Goal: Task Accomplishment & Management: Use online tool/utility

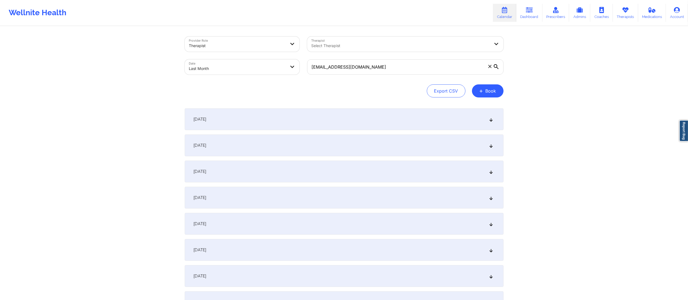
click at [489, 67] on icon at bounding box center [490, 66] width 3 height 3
click at [489, 67] on input "[EMAIL_ADDRESS][DOMAIN_NAME]" at bounding box center [405, 66] width 197 height 15
click at [353, 42] on div "Select Therapist" at bounding box center [398, 43] width 183 height 15
type input "anais q"
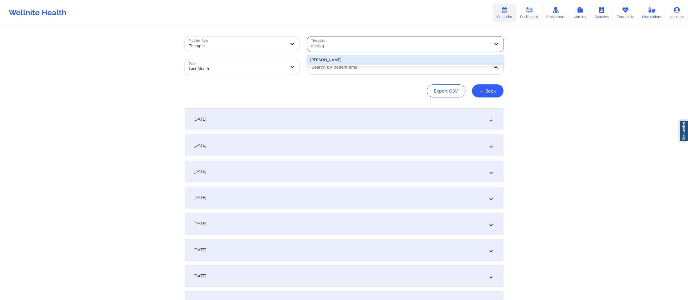
click at [356, 57] on div "[PERSON_NAME]" at bounding box center [405, 60] width 197 height 10
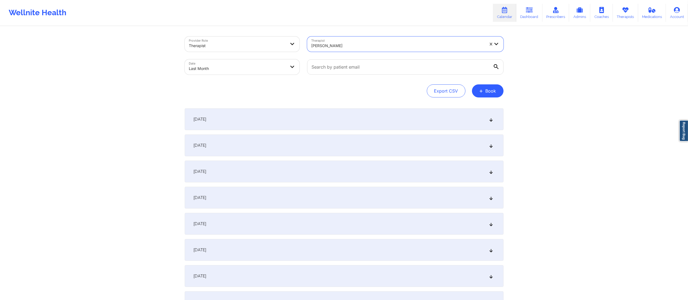
select select "2025-8"
select select "2025-9"
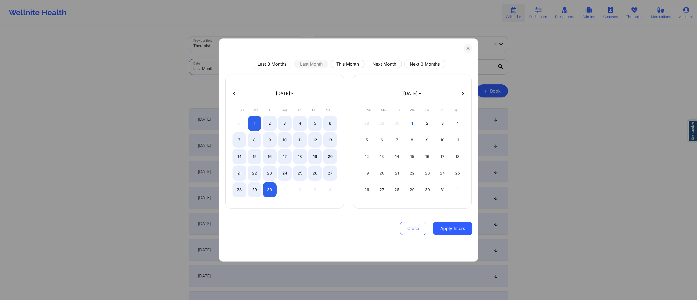
click at [254, 67] on body "Wellnite Health Calendar Dashboard Prescribers Admins Coaches Therapists Medica…" at bounding box center [348, 150] width 697 height 300
click at [345, 64] on button "This Month" at bounding box center [347, 64] width 34 height 8
select select "2025-9"
select select "2025-10"
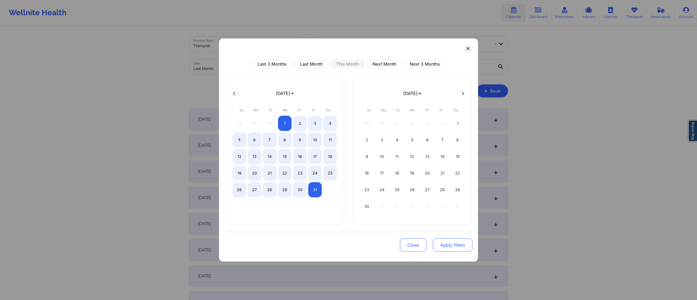
click at [444, 248] on button "Apply filters" at bounding box center [452, 244] width 39 height 13
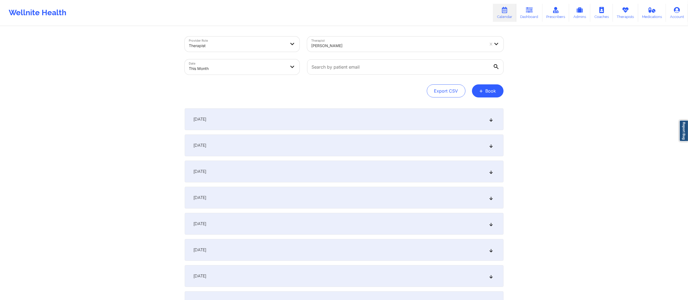
click at [324, 140] on div "[DATE]" at bounding box center [344, 145] width 319 height 22
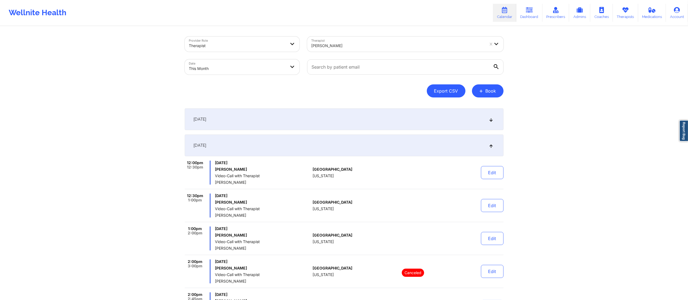
click at [444, 93] on button "Export CSV" at bounding box center [446, 90] width 39 height 13
select select "2025-8"
select select "2025-9"
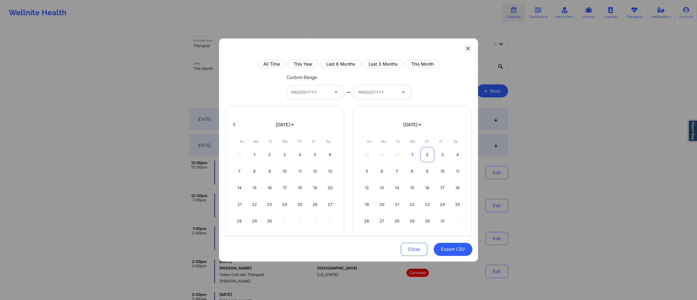
click at [420, 156] on div "2" at bounding box center [427, 154] width 14 height 15
select select "2025-8"
select select "2025-9"
select select "2025-8"
select select "2025-9"
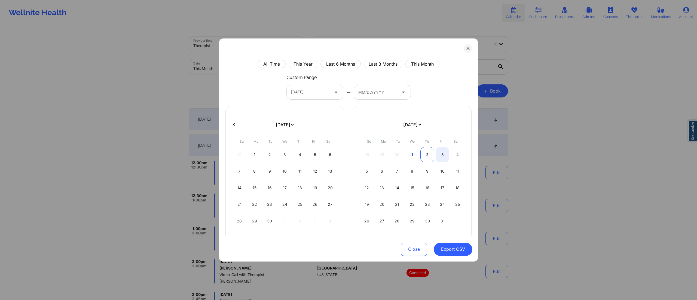
select select "2025-8"
select select "2025-9"
select select "2025-8"
select select "2025-9"
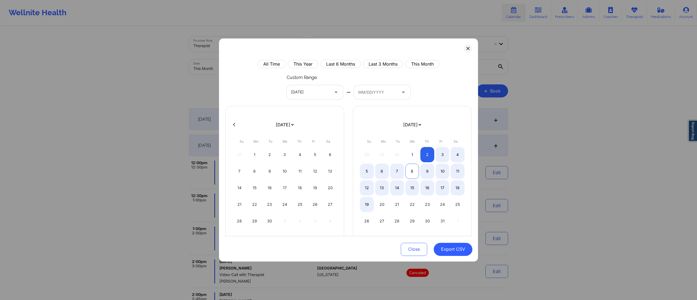
select select "2025-8"
select select "2025-9"
select select "2025-8"
select select "2025-9"
select select "2025-8"
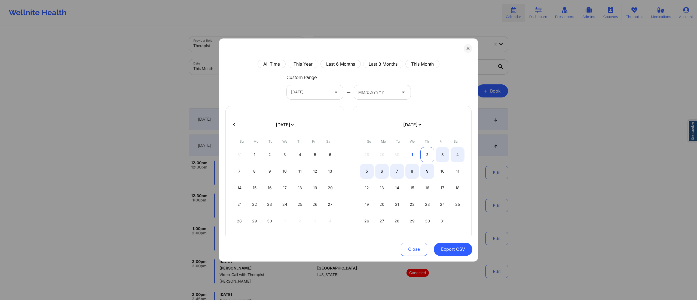
select select "2025-9"
click at [426, 158] on div "2" at bounding box center [427, 154] width 14 height 15
select select "2025-8"
select select "2025-9"
click at [449, 252] on button "Export CSV" at bounding box center [453, 249] width 39 height 13
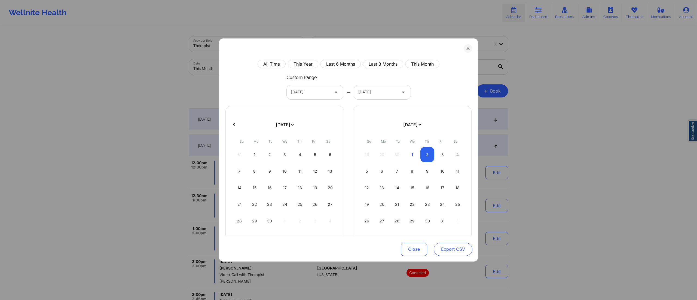
select select "2025-8"
select select "2025-9"
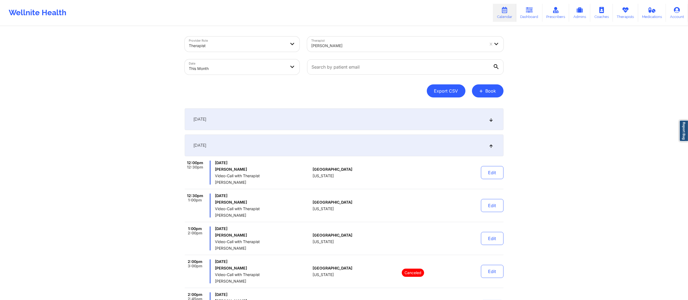
click at [440, 92] on button "Export CSV" at bounding box center [446, 90] width 39 height 13
select select "2025-8"
select select "2025-9"
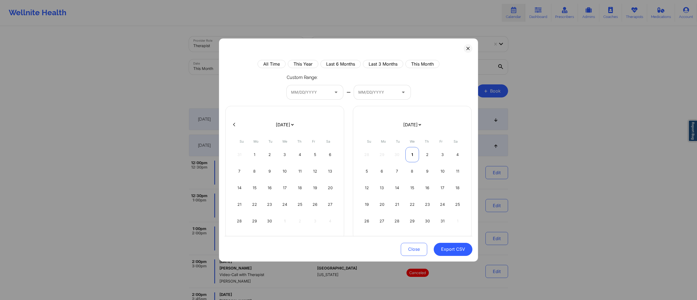
click at [406, 155] on div "1" at bounding box center [412, 154] width 14 height 15
select select "2025-8"
select select "2025-9"
select select "2025-8"
select select "2025-9"
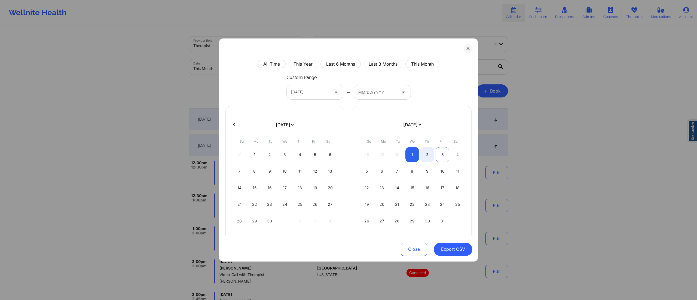
select select "2025-8"
select select "2025-9"
click at [435, 155] on div "3" at bounding box center [442, 154] width 14 height 15
select select "2025-8"
select select "2025-9"
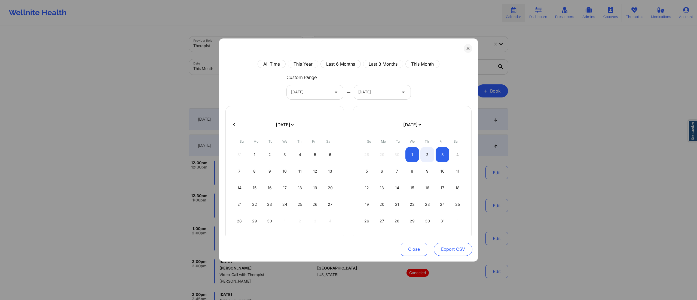
click at [443, 250] on button "Export CSV" at bounding box center [453, 249] width 39 height 13
select select "2025-8"
select select "2025-9"
